Goal: Navigation & Orientation: Find specific page/section

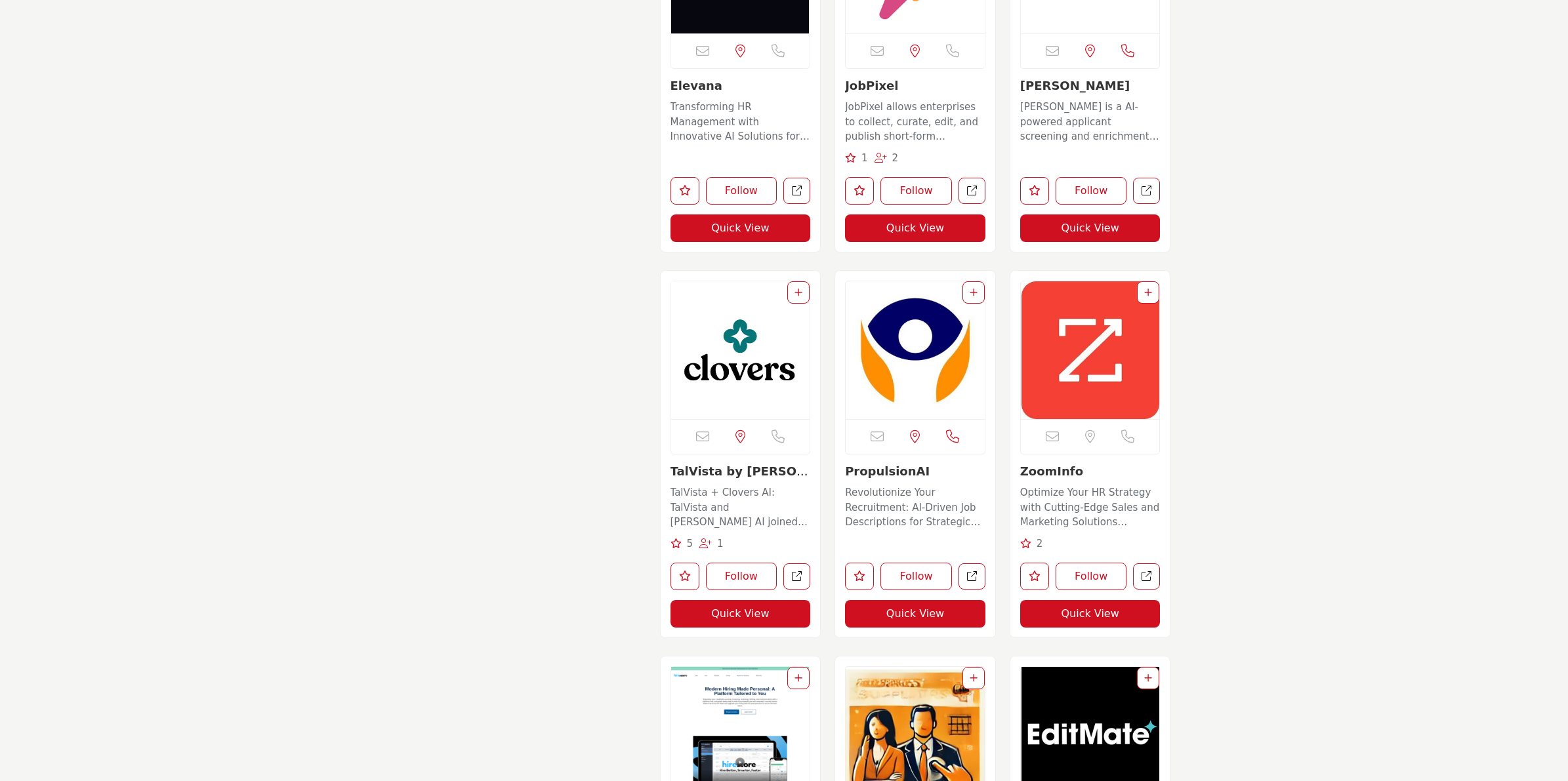
scroll to position [9840, 0]
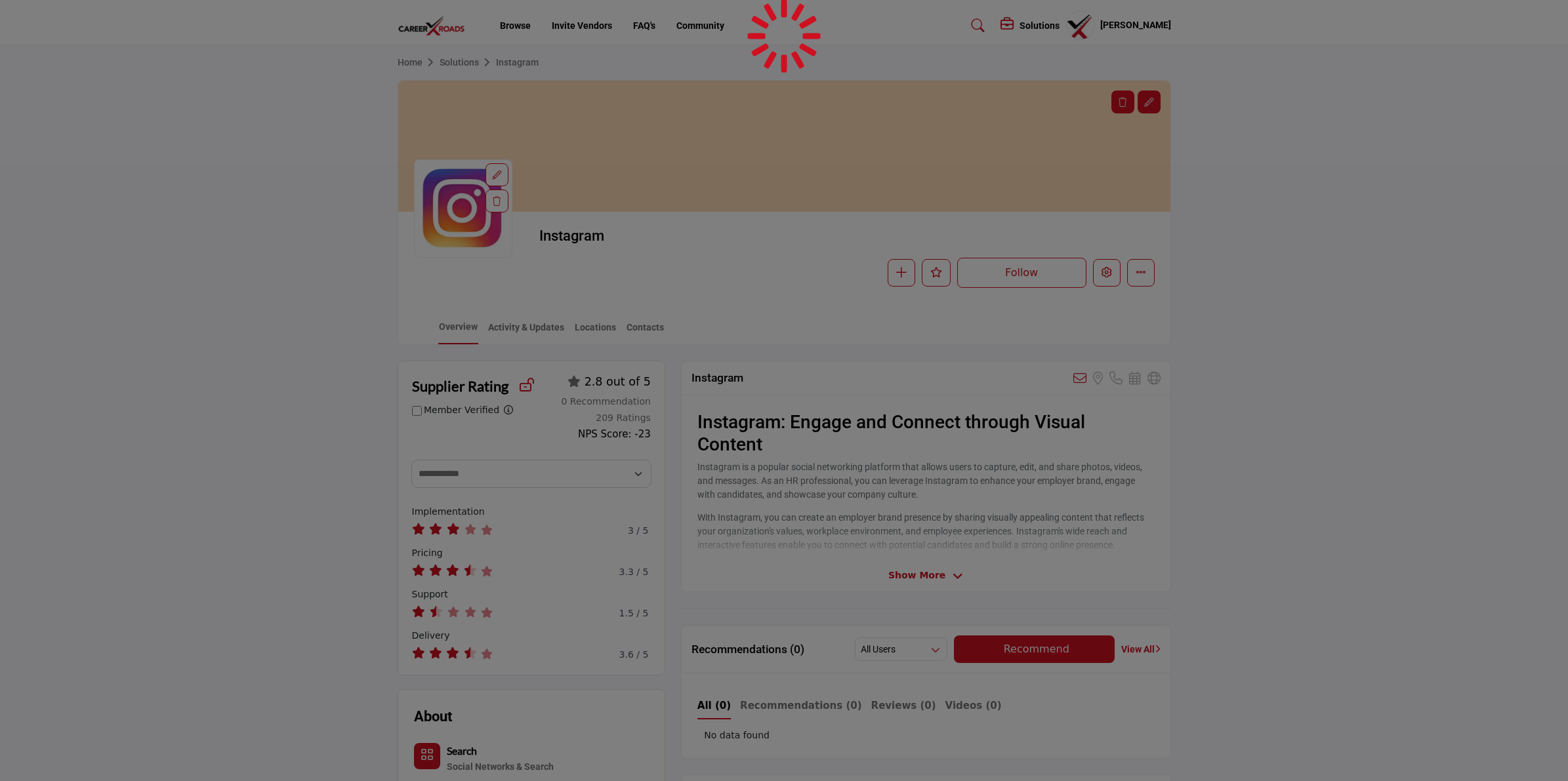
scroll to position [211, 0]
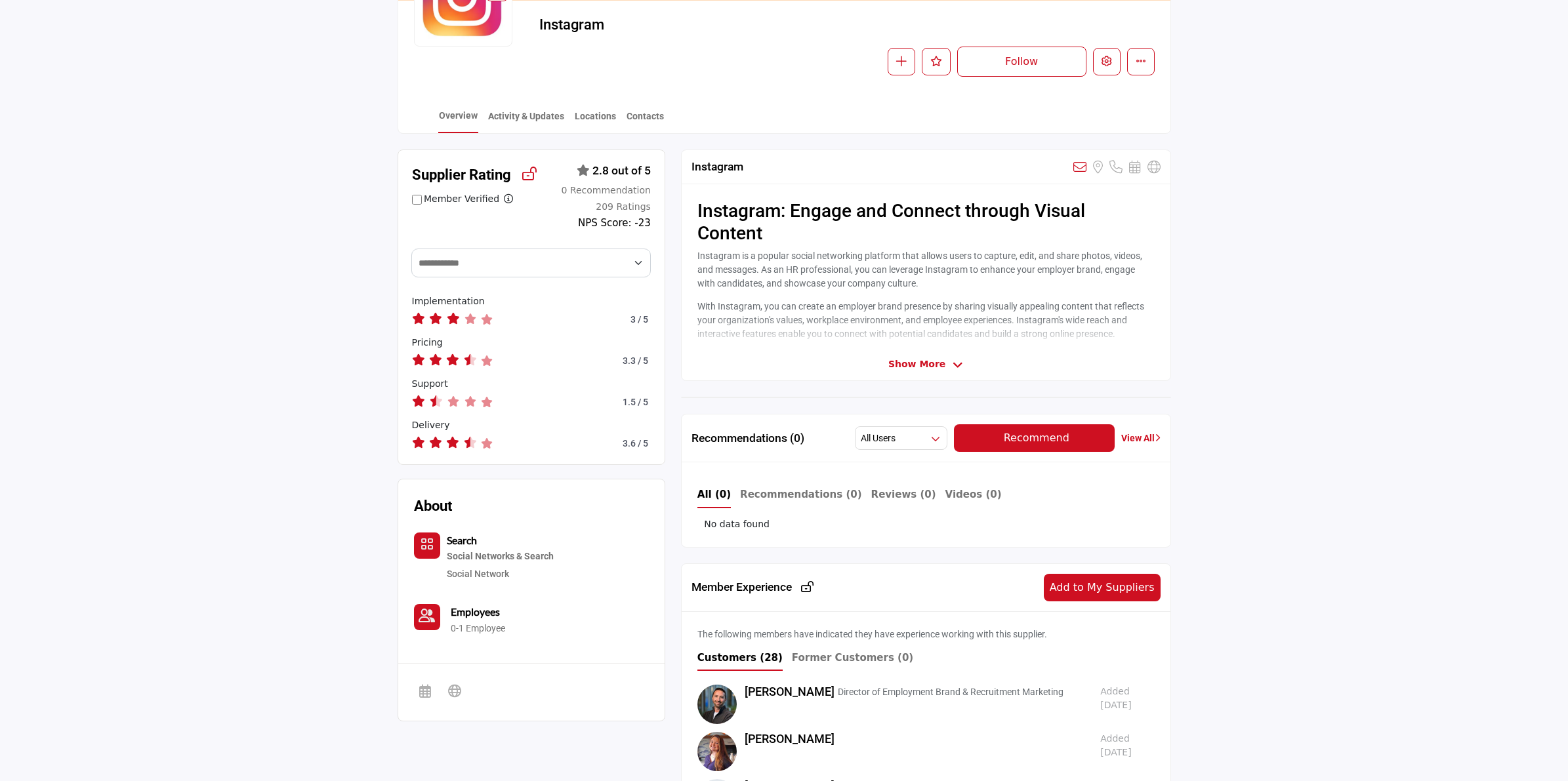
click at [923, 362] on span "Show More" at bounding box center [916, 365] width 57 height 14
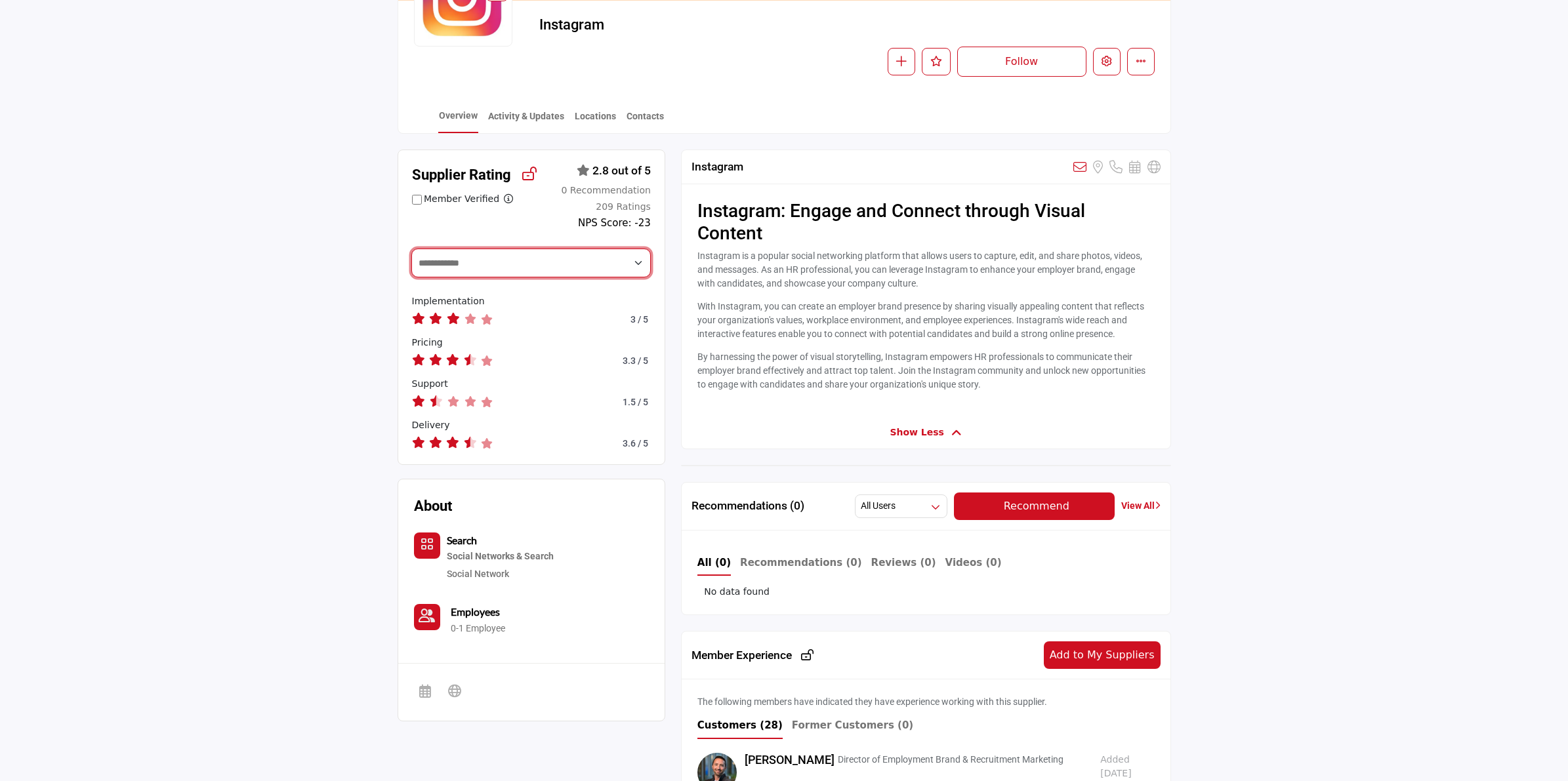
click at [608, 269] on select "**********" at bounding box center [531, 262] width 240 height 28
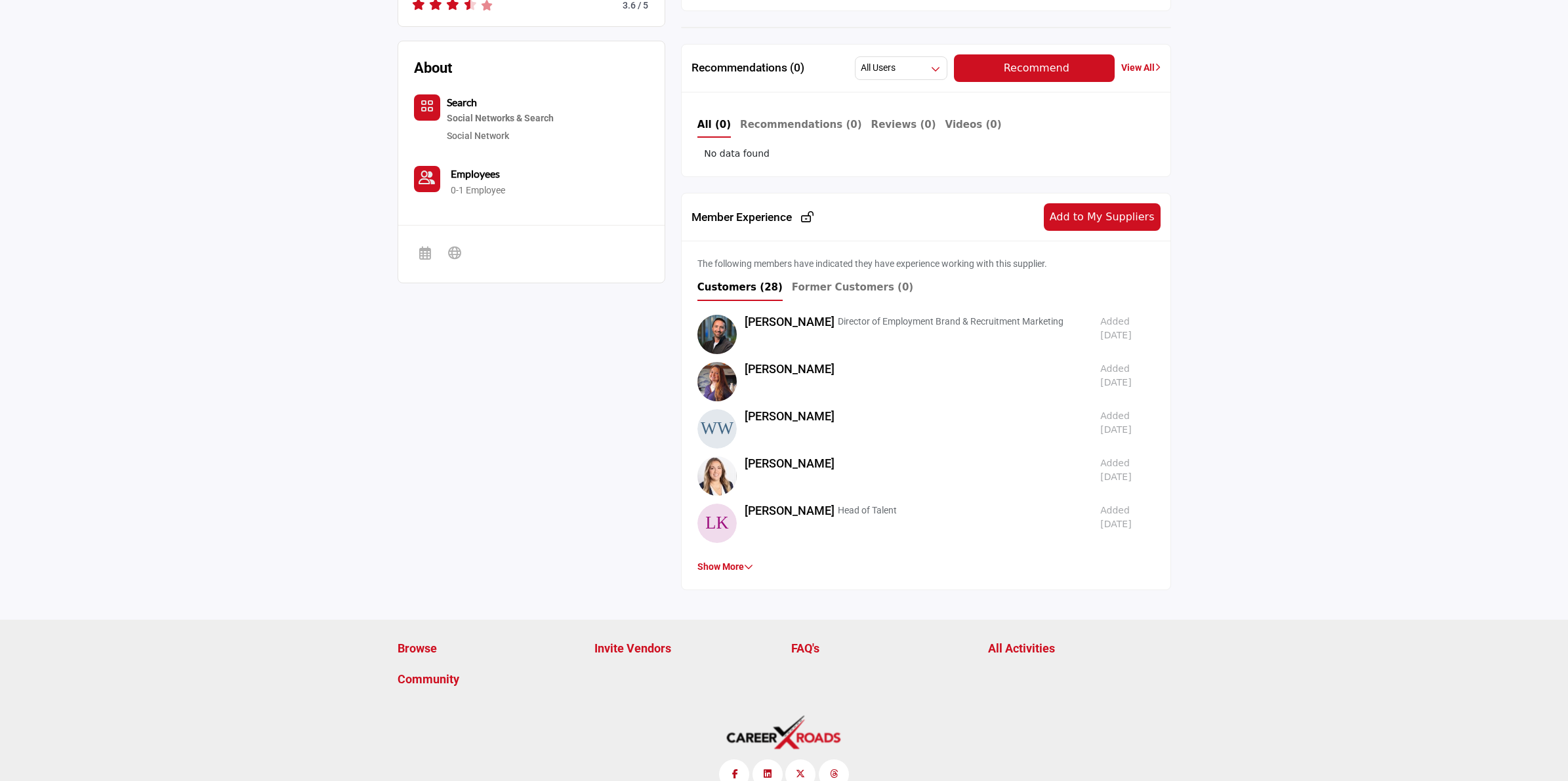
scroll to position [654, 0]
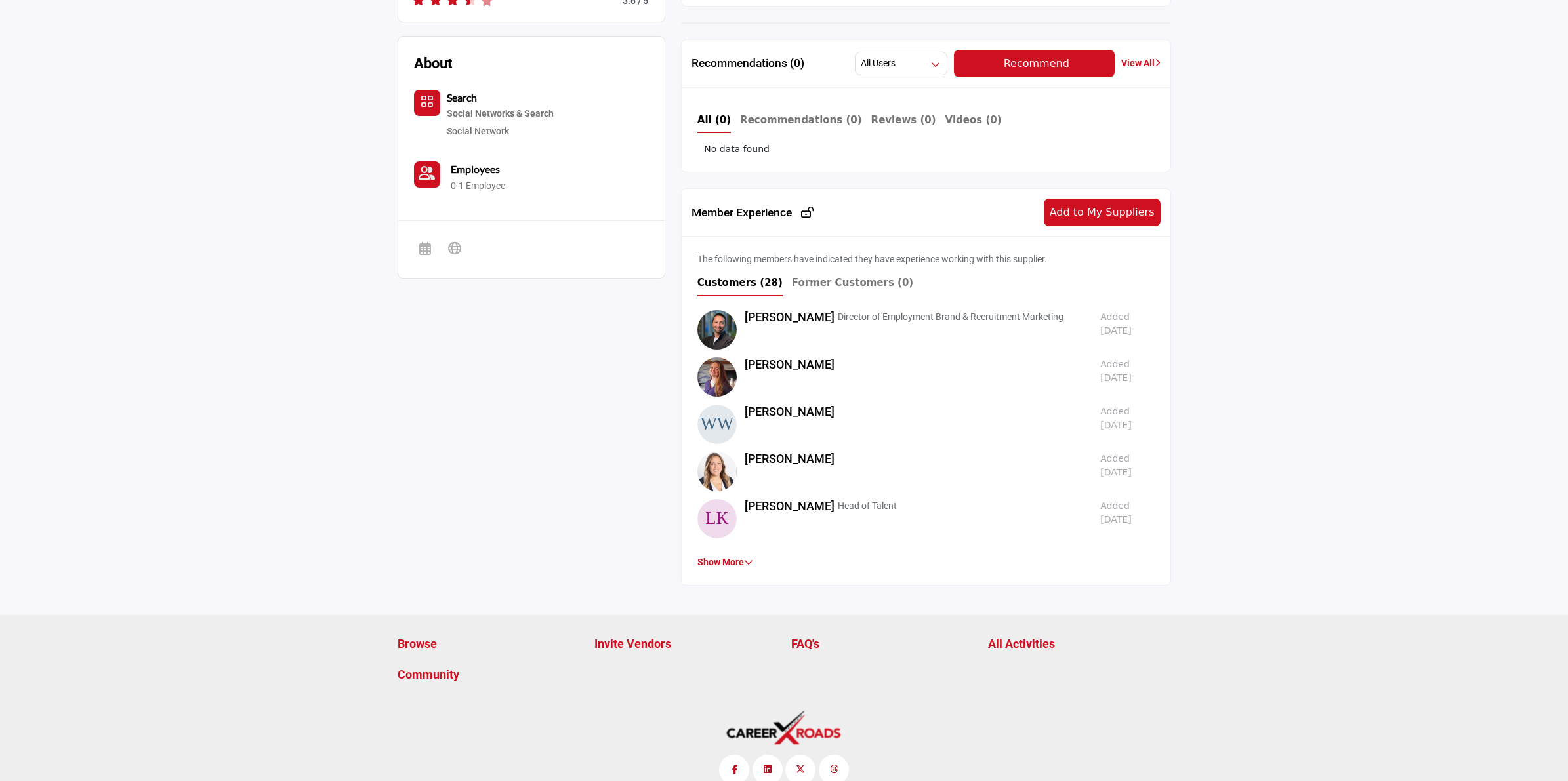
click at [1017, 635] on p "All Activities" at bounding box center [1080, 643] width 183 height 18
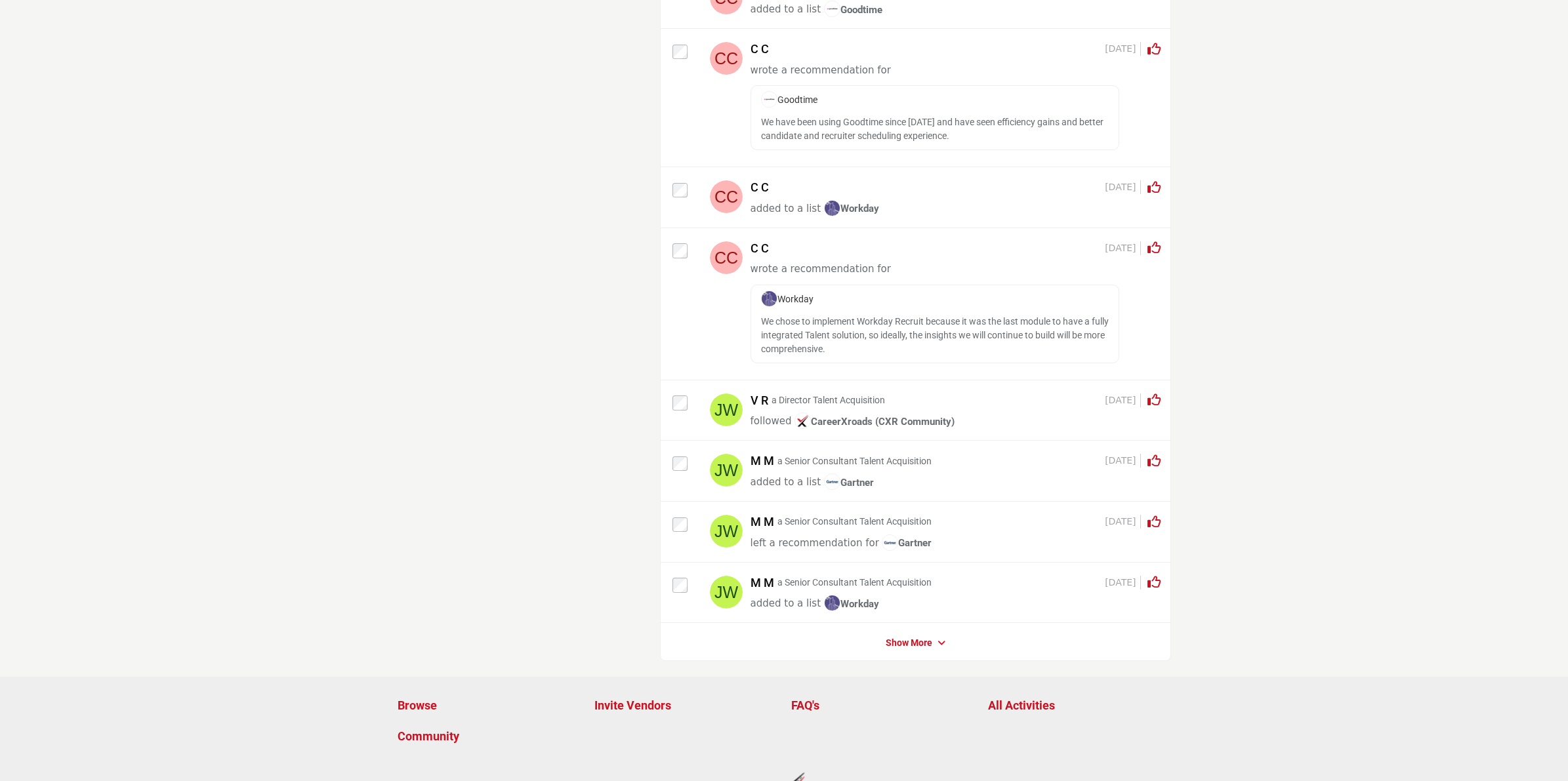
scroll to position [3176, 0]
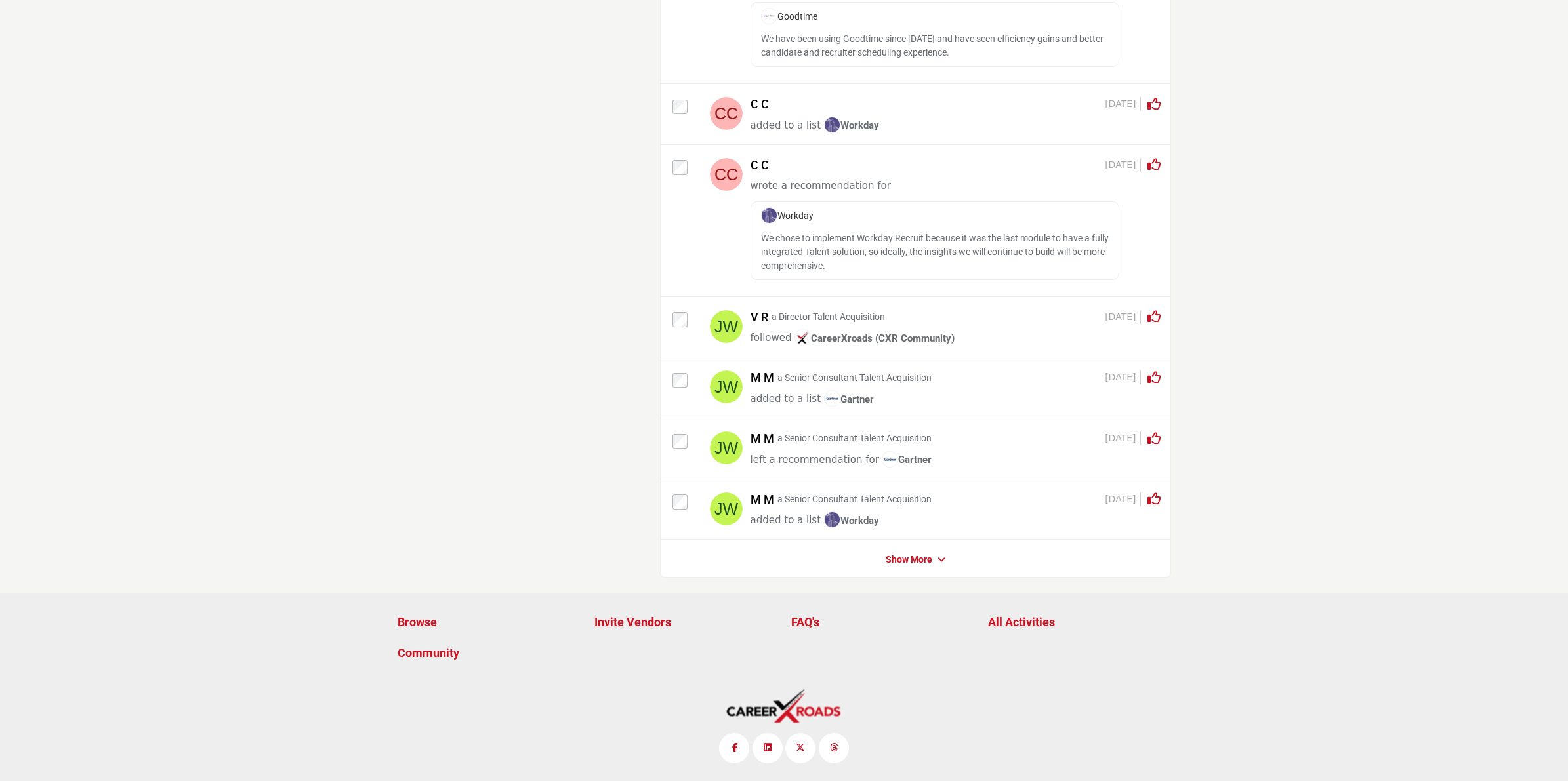
click at [907, 558] on link "Show More" at bounding box center [909, 560] width 47 height 13
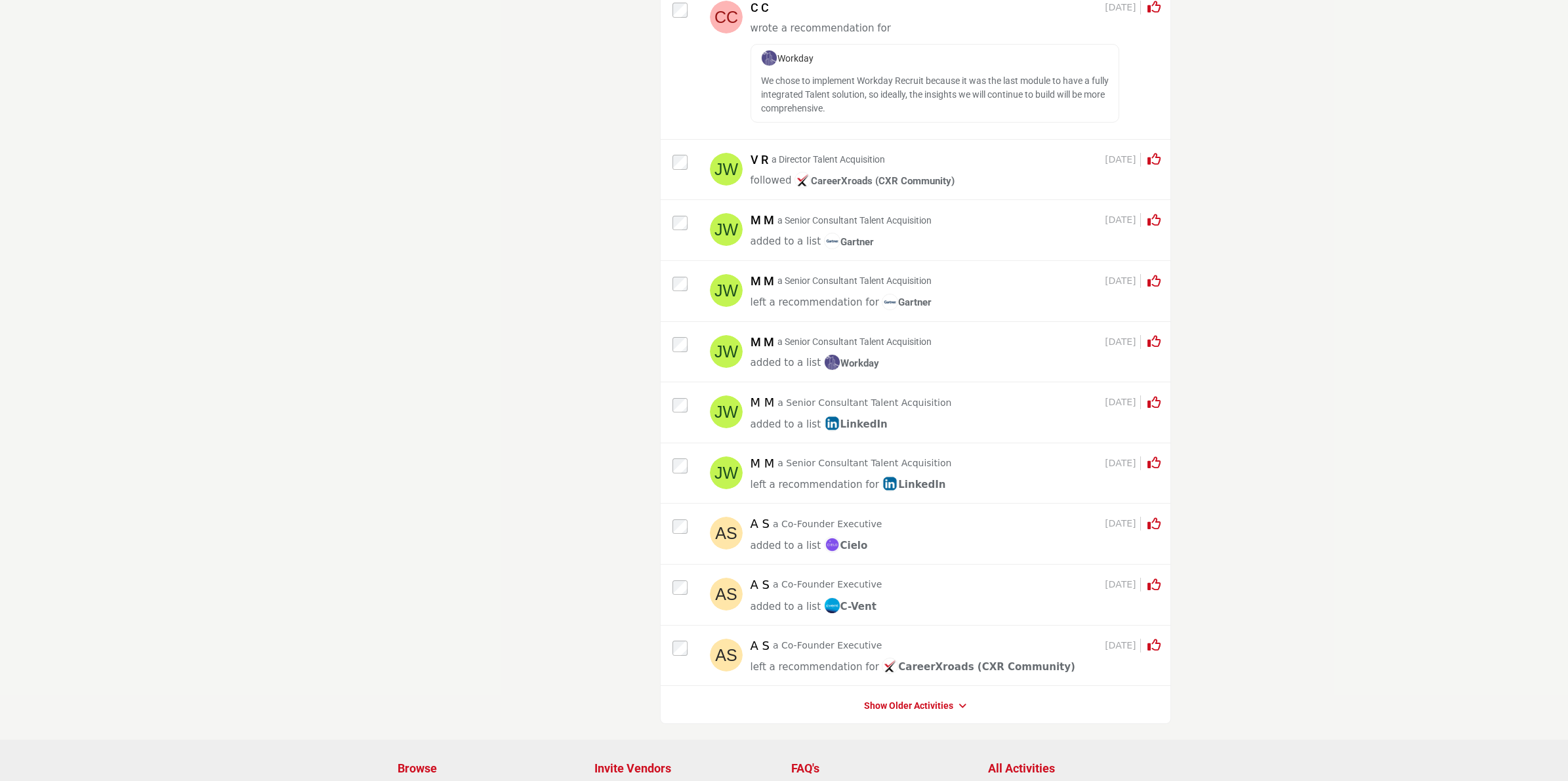
scroll to position [3485, 0]
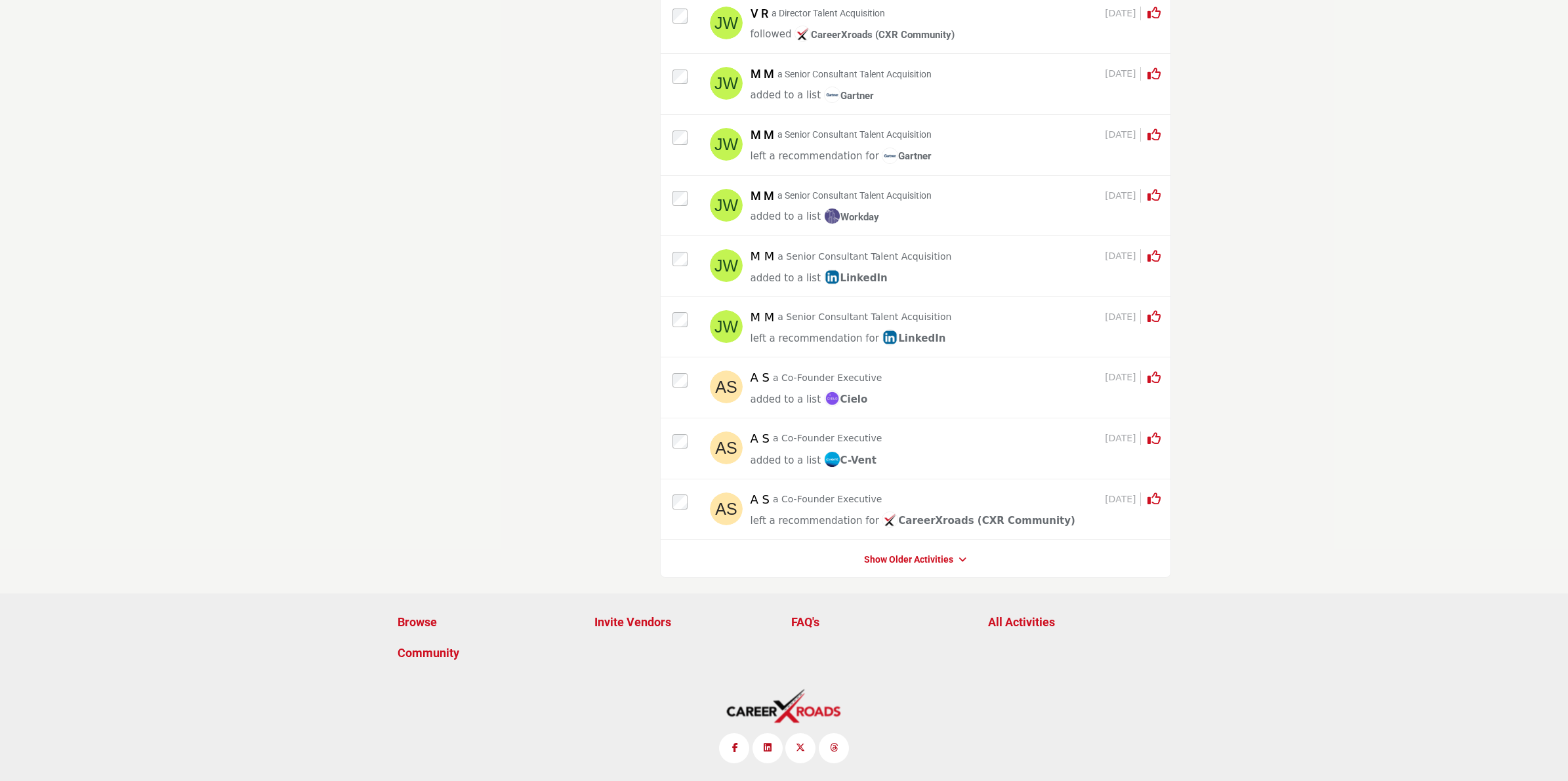
click at [890, 561] on link "Show Older Activities" at bounding box center [909, 560] width 89 height 13
